Goal: Find specific page/section: Find specific page/section

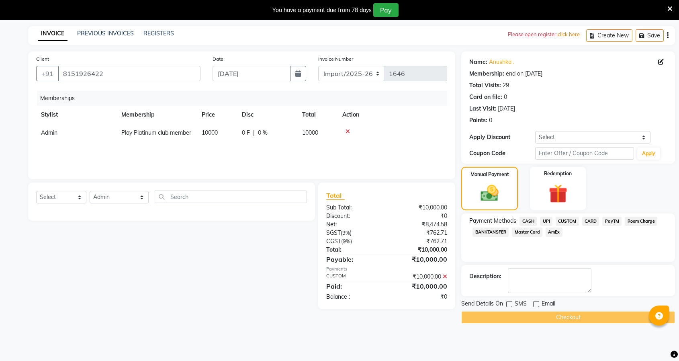
select select "88542"
click at [669, 8] on icon at bounding box center [669, 8] width 5 height 7
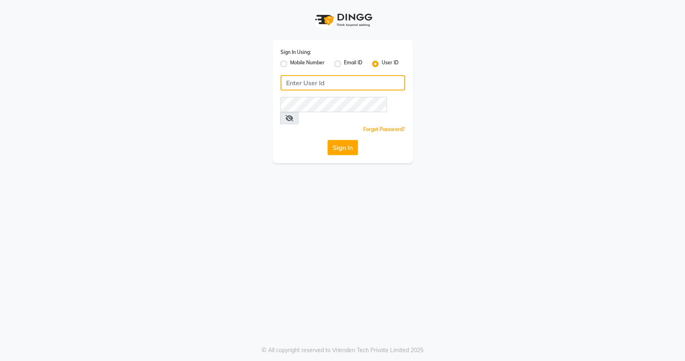
click at [338, 85] on input "Username" at bounding box center [343, 82] width 124 height 15
type input "rosh&roys"
click at [343, 140] on button "Sign In" at bounding box center [343, 147] width 31 height 15
